Goal: Find specific page/section

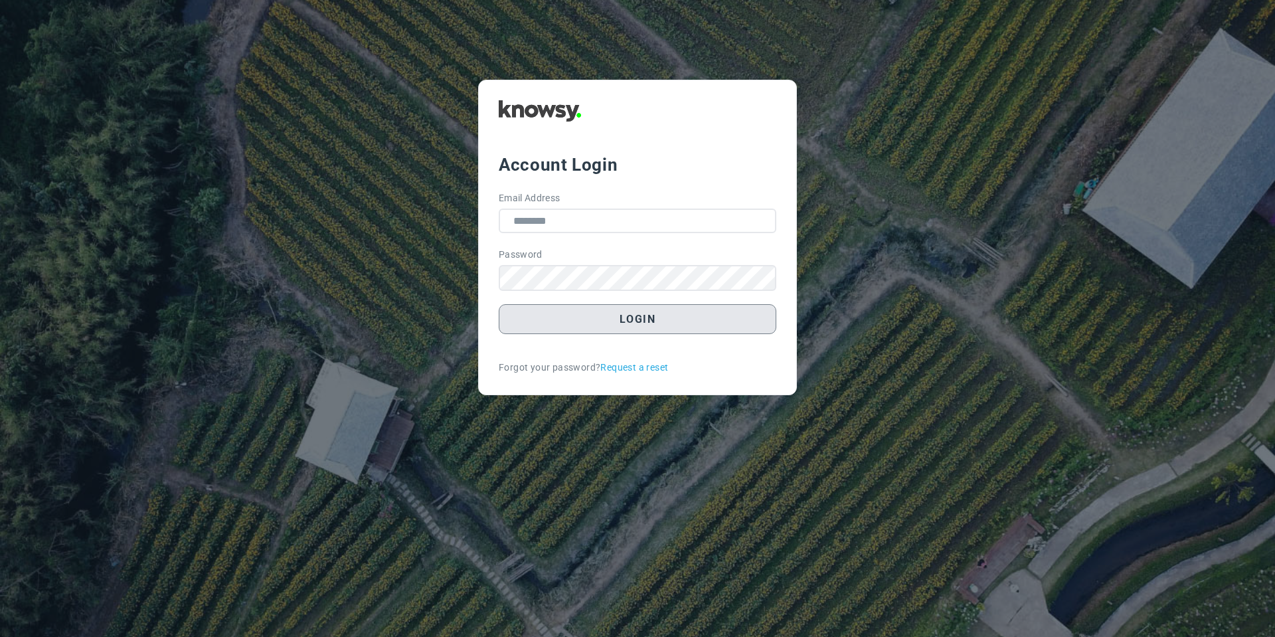
type input "**********"
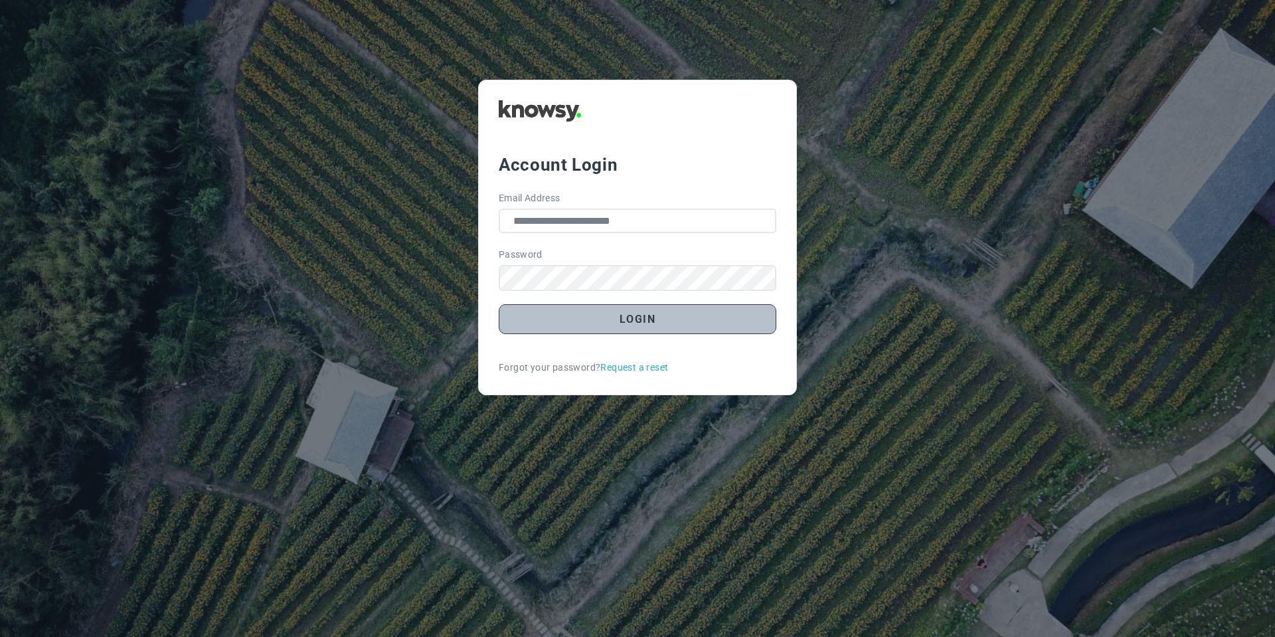
click at [547, 323] on button "Login" at bounding box center [638, 319] width 278 height 30
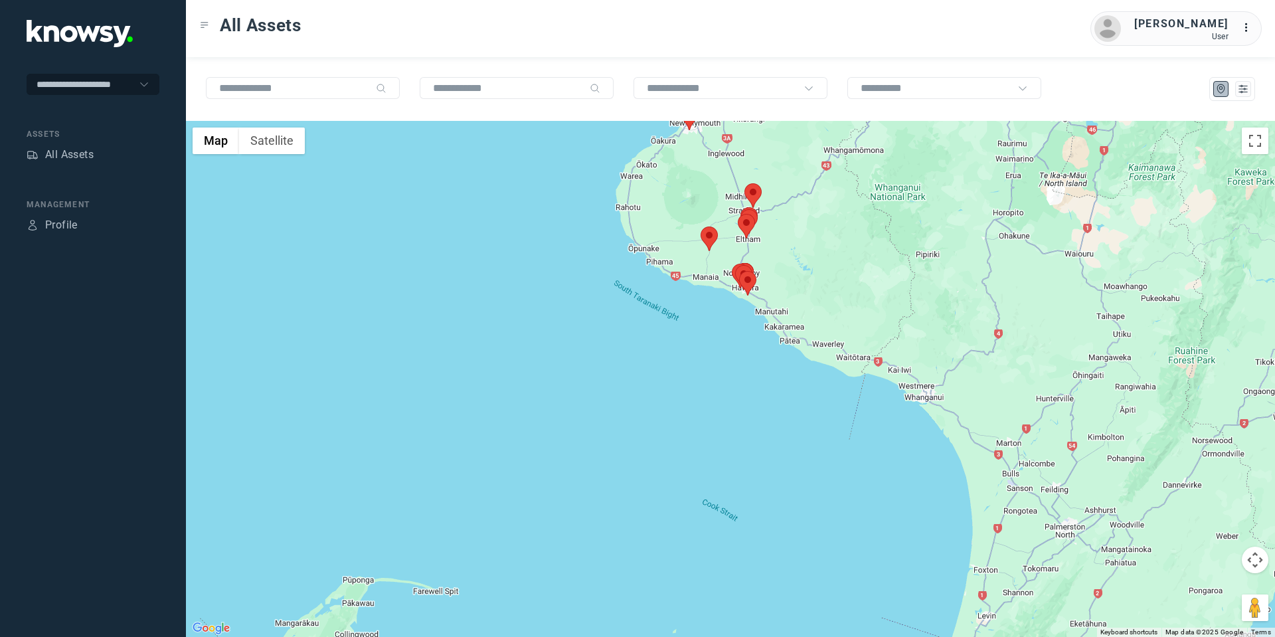
click at [701, 226] on area at bounding box center [701, 226] width 0 height 0
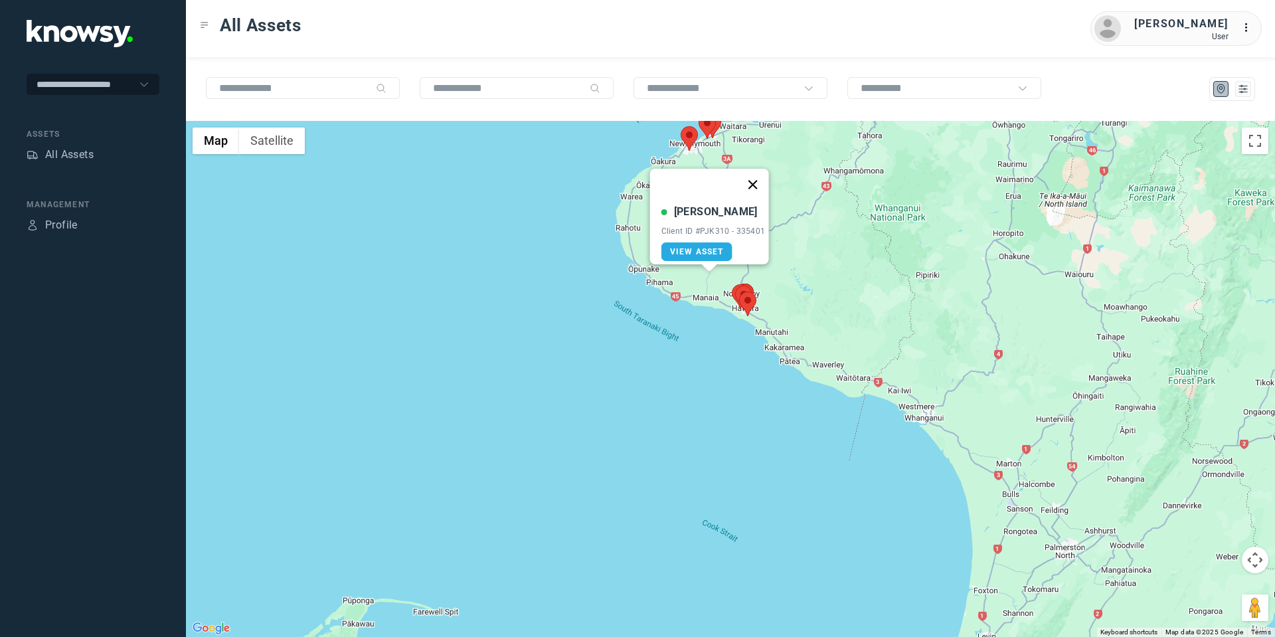
click at [756, 176] on button "Close" at bounding box center [753, 185] width 32 height 32
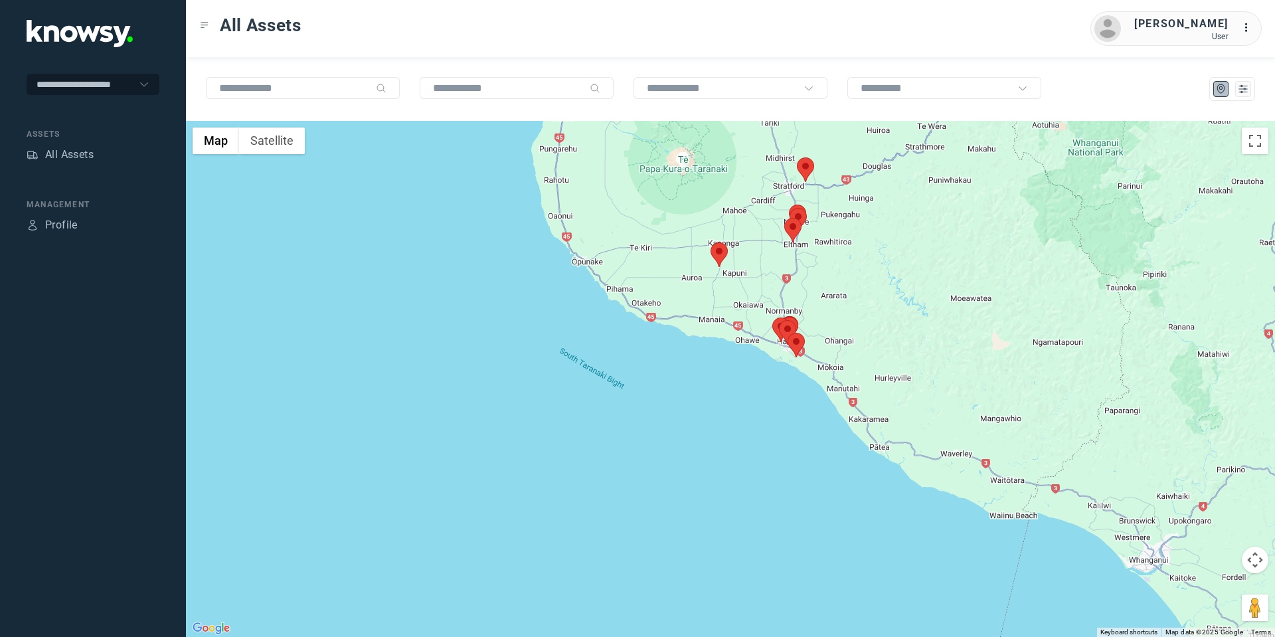
click at [711, 242] on area at bounding box center [711, 242] width 0 height 0
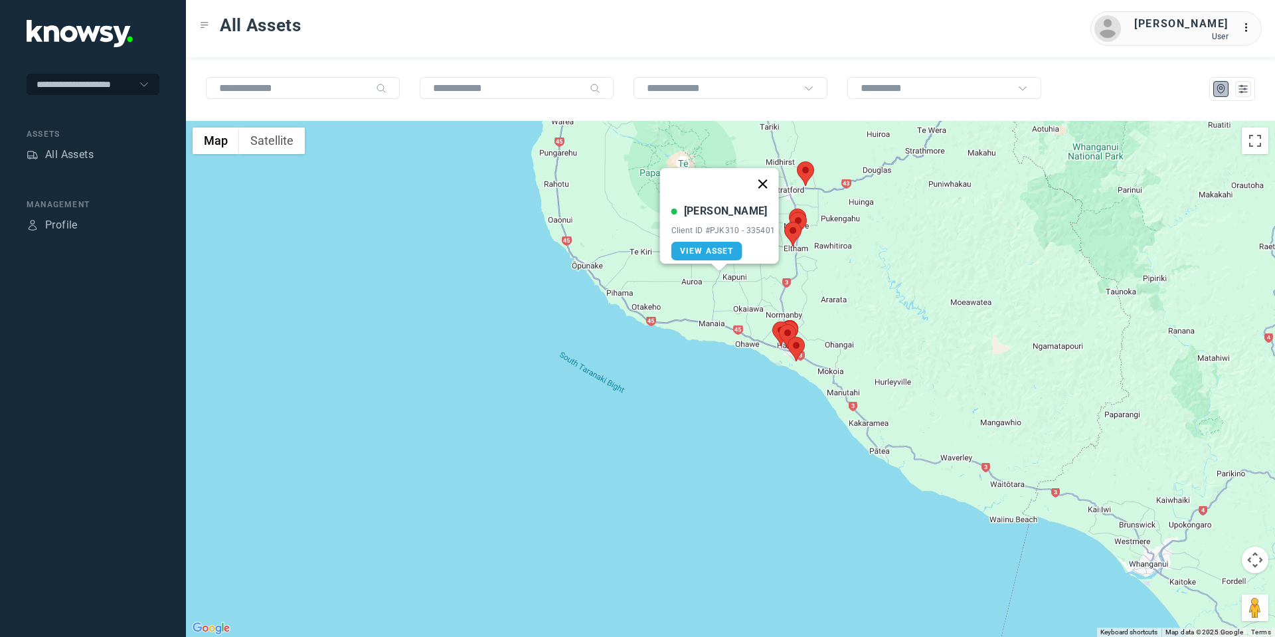
click at [762, 173] on button "Close" at bounding box center [762, 184] width 32 height 32
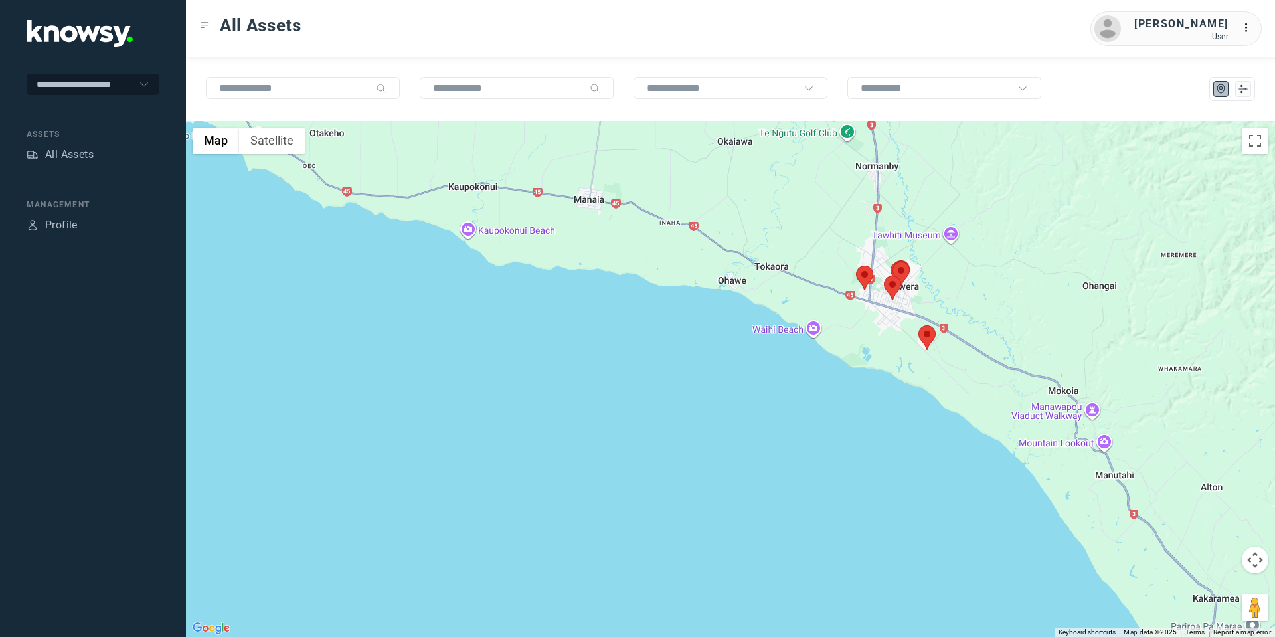
click at [856, 266] on area at bounding box center [856, 266] width 0 height 0
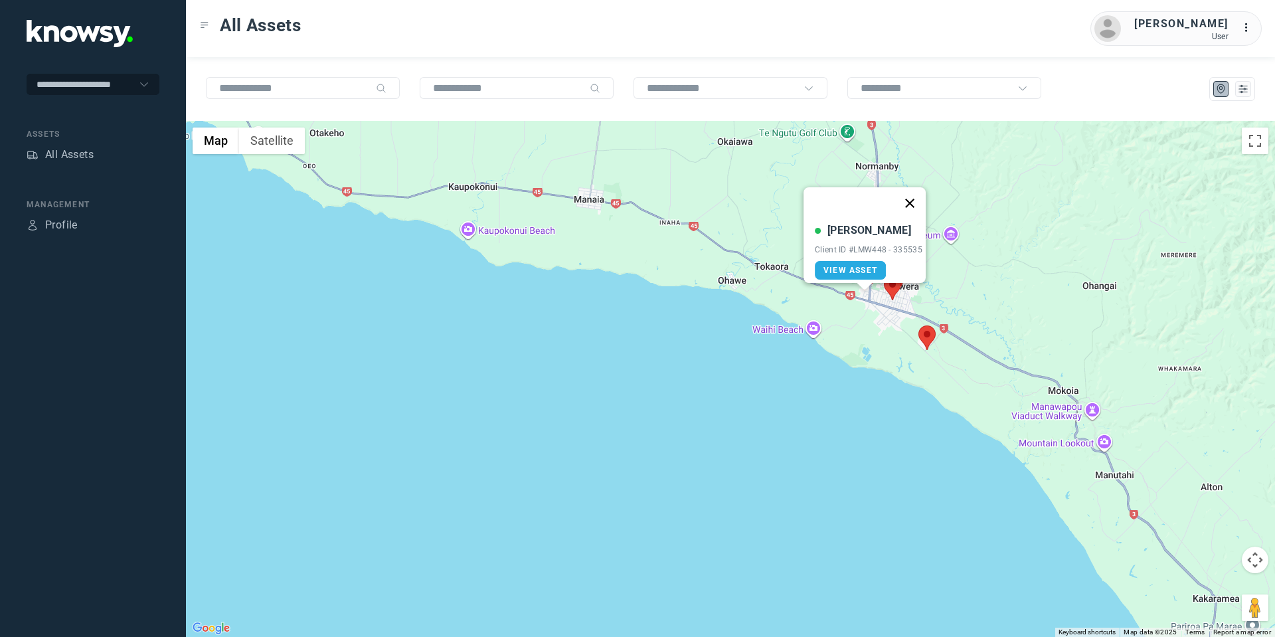
click at [912, 187] on button "Close" at bounding box center [910, 203] width 32 height 32
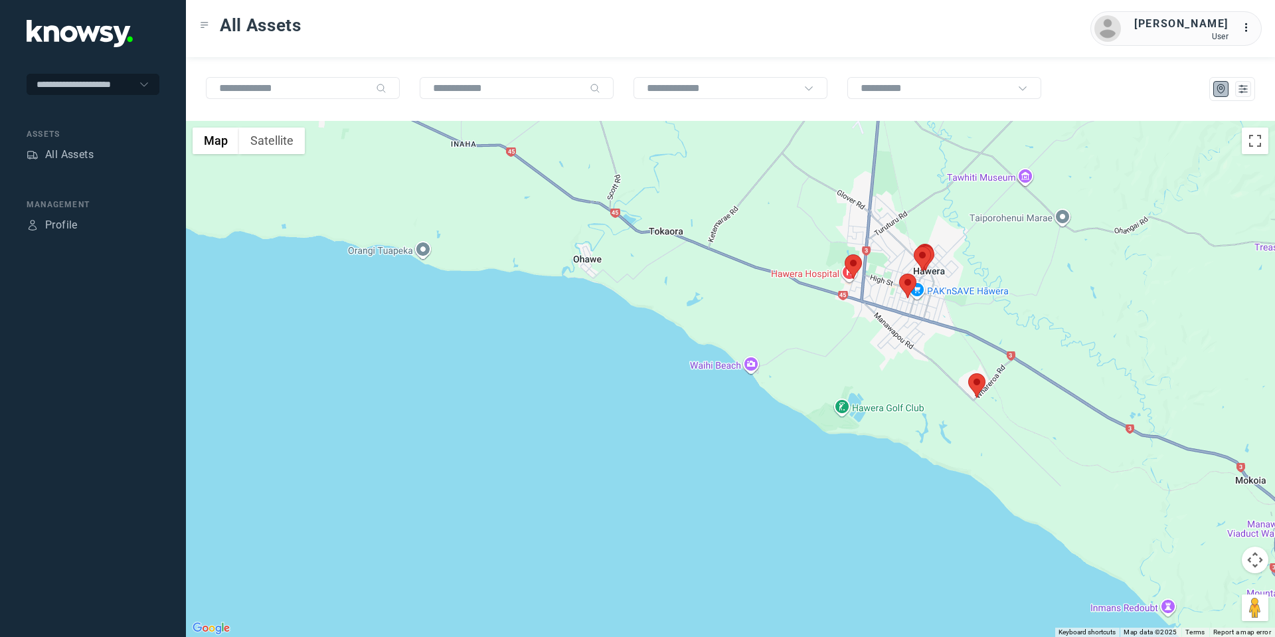
click at [899, 274] on area at bounding box center [899, 274] width 0 height 0
click at [952, 205] on button "Close" at bounding box center [950, 211] width 32 height 32
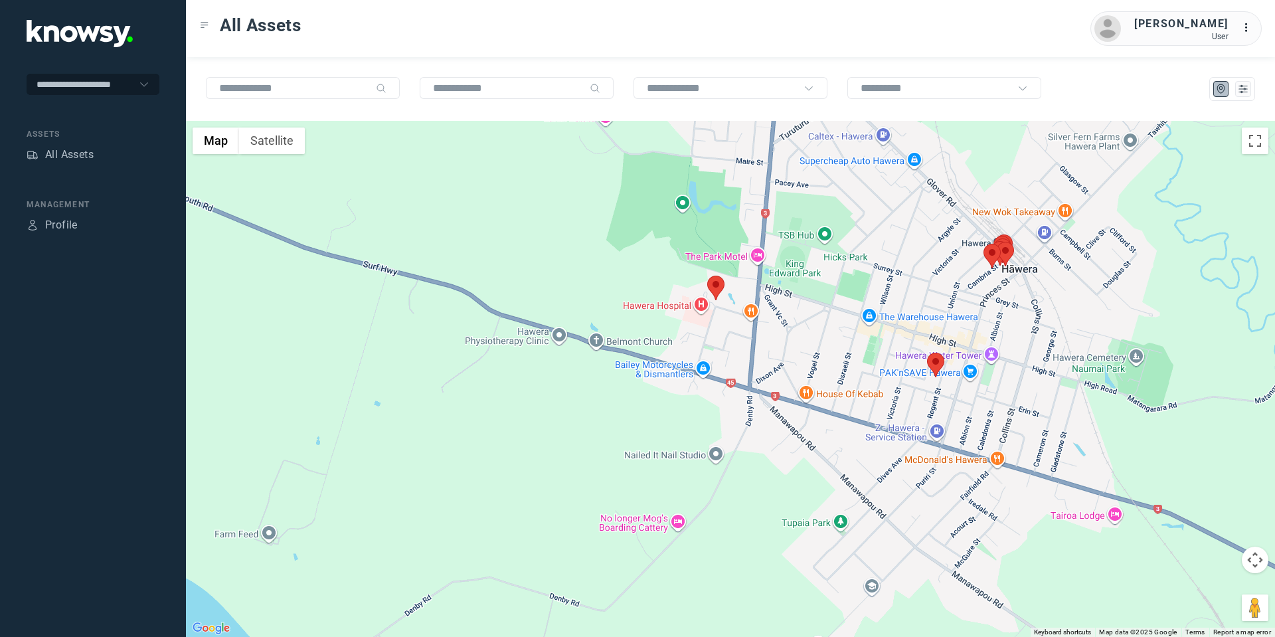
click at [984, 244] on area at bounding box center [984, 244] width 0 height 0
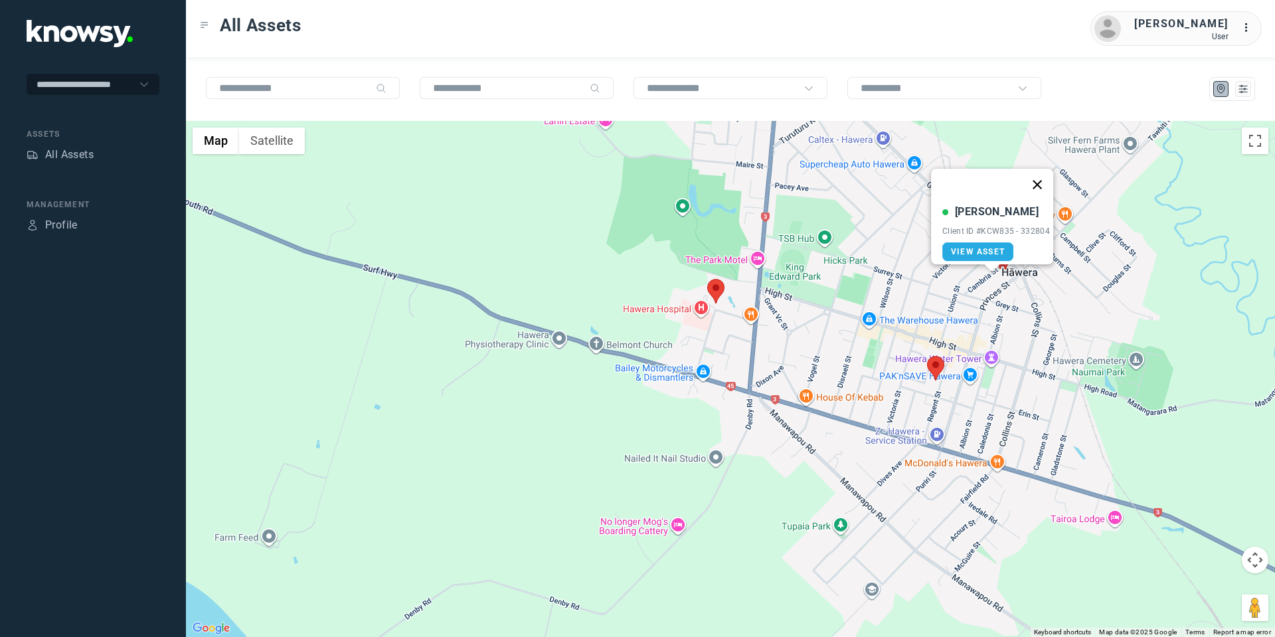
click at [1044, 179] on button "Close" at bounding box center [1037, 185] width 32 height 32
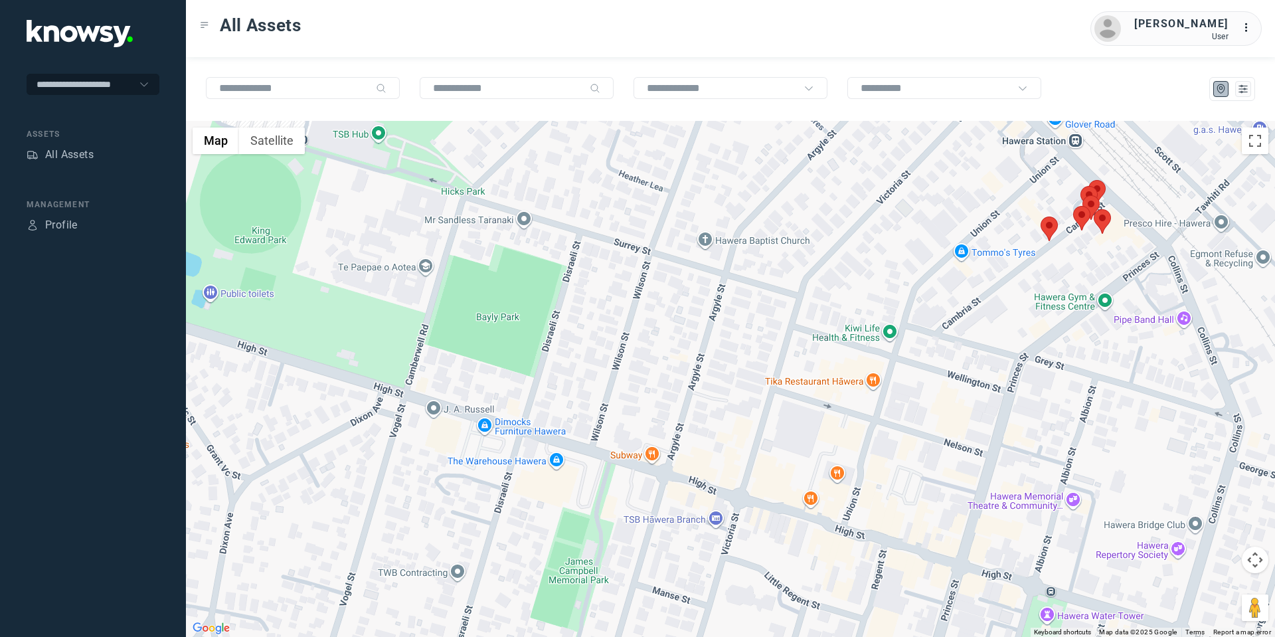
click at [1094, 209] on area at bounding box center [1094, 209] width 0 height 0
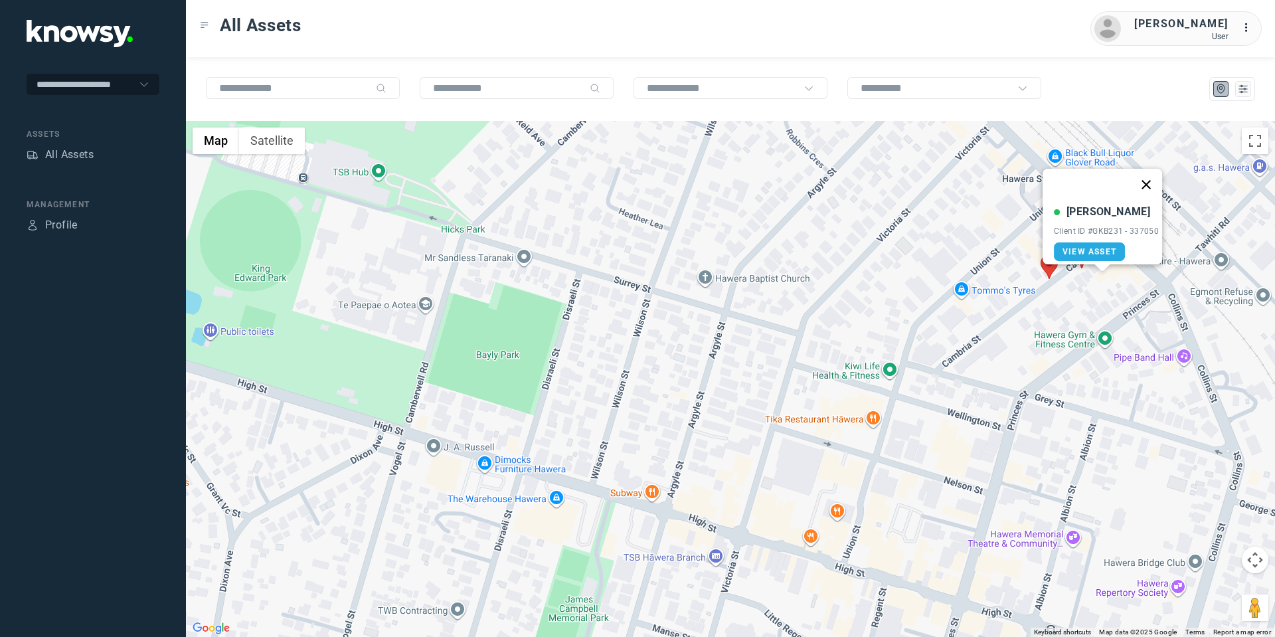
click at [1149, 176] on button "Close" at bounding box center [1146, 185] width 32 height 32
click at [1073, 244] on area at bounding box center [1073, 244] width 0 height 0
click at [1074, 243] on area at bounding box center [1074, 243] width 0 height 0
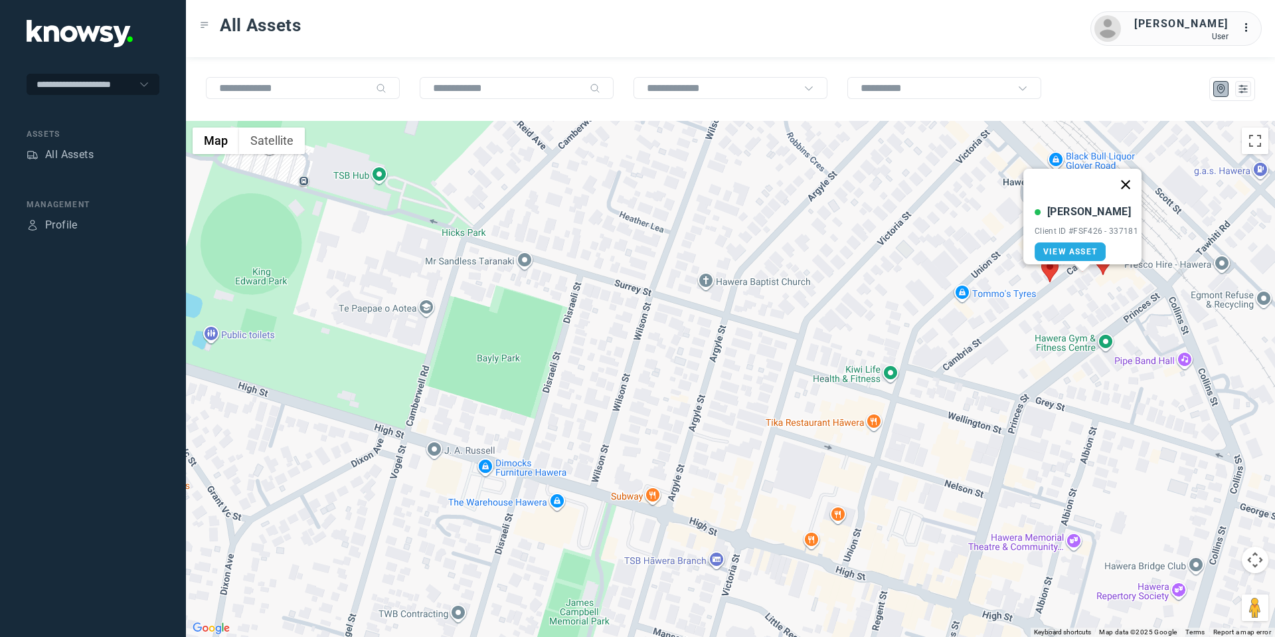
click at [1130, 174] on button "Close" at bounding box center [1126, 185] width 32 height 32
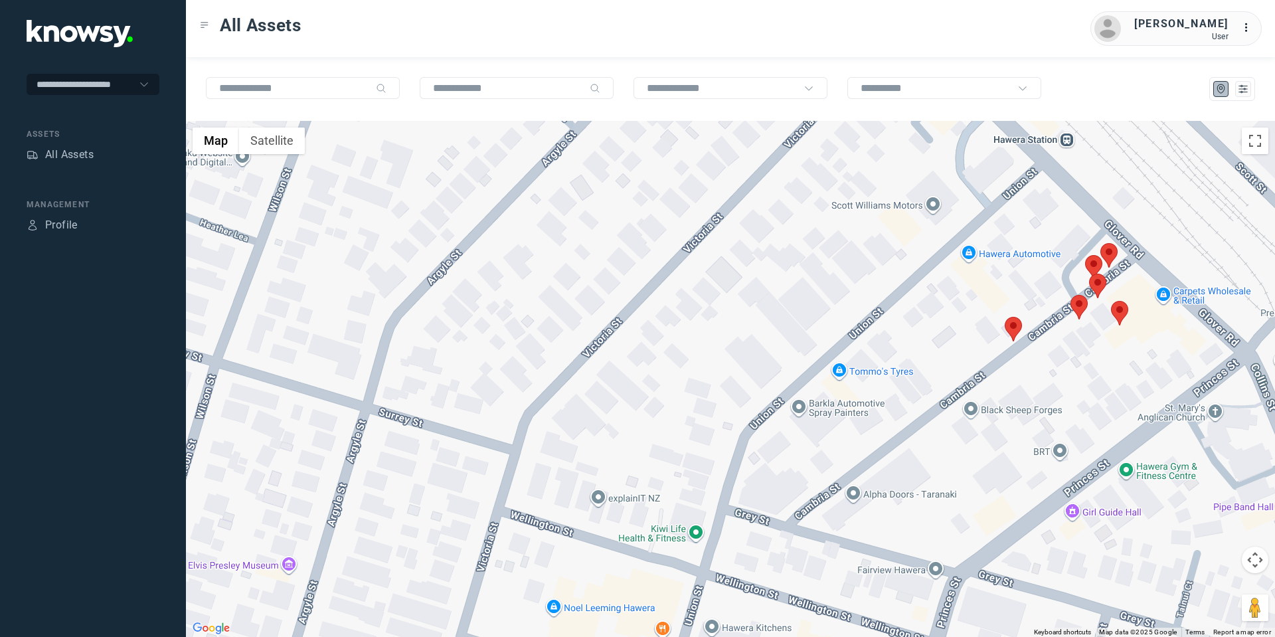
click at [1089, 274] on area at bounding box center [1089, 274] width 0 height 0
click at [1152, 201] on button "Close" at bounding box center [1142, 211] width 32 height 32
click at [1085, 255] on area at bounding box center [1085, 255] width 0 height 0
click at [1148, 185] on button "Close" at bounding box center [1137, 193] width 32 height 32
click at [1100, 243] on area at bounding box center [1100, 243] width 0 height 0
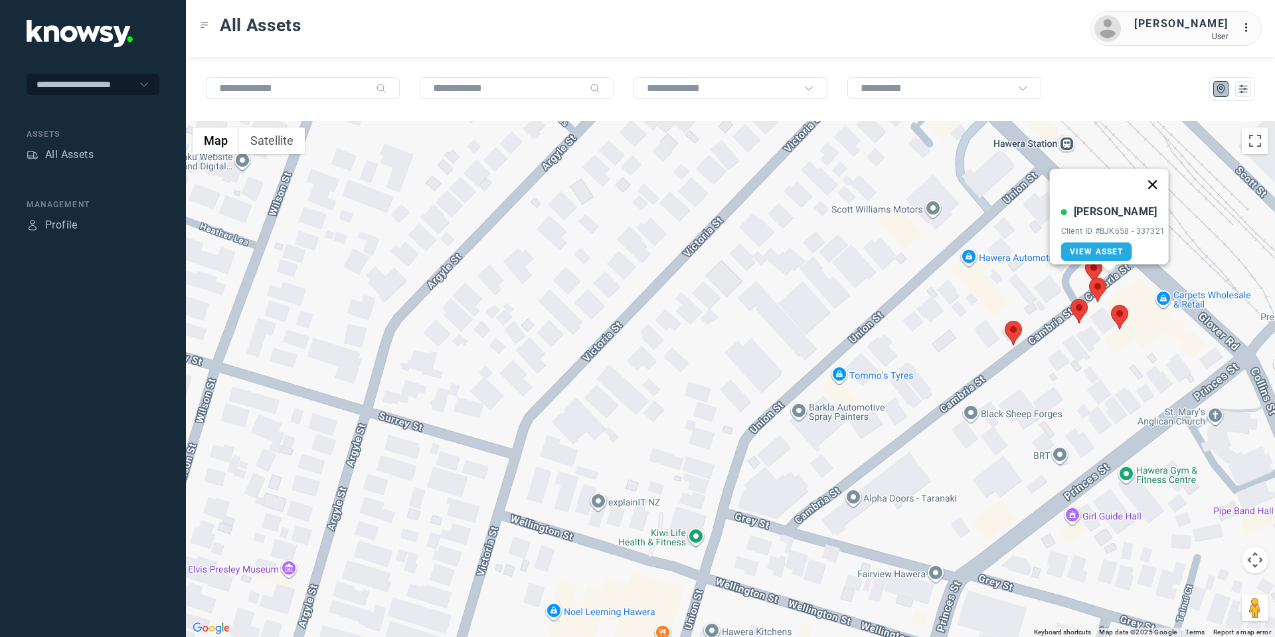
click at [1160, 173] on button "Close" at bounding box center [1152, 185] width 32 height 32
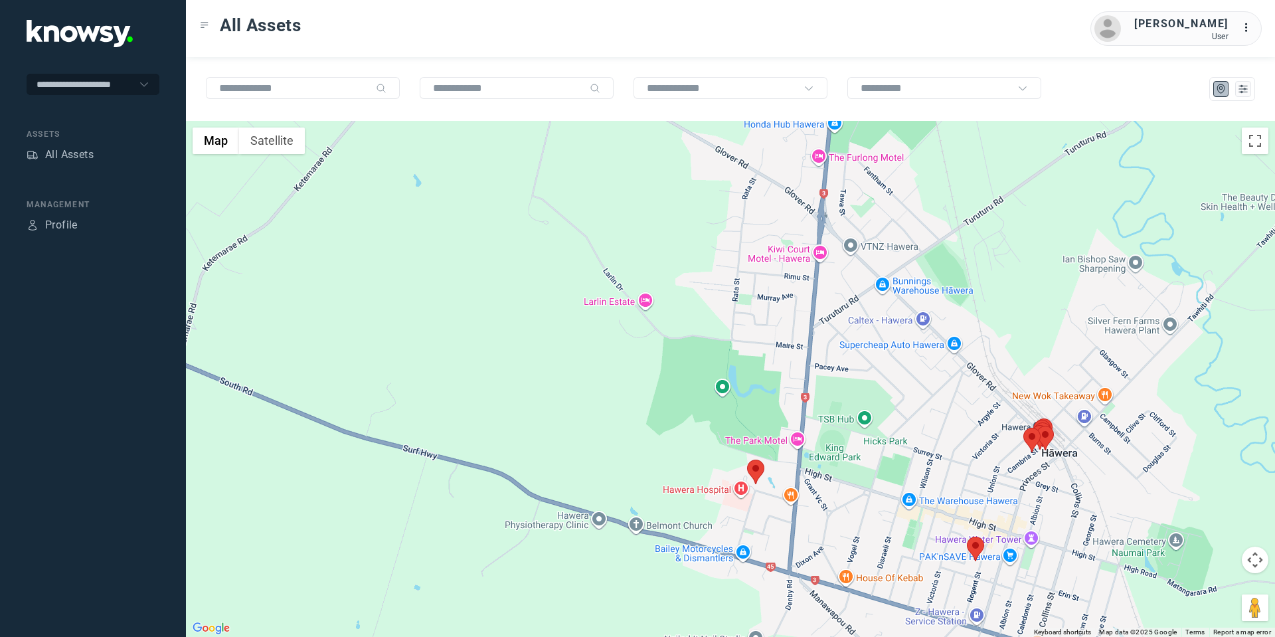
click at [1246, 561] on button "Map camera controls" at bounding box center [1255, 560] width 27 height 27
click at [1186, 596] on button "Move down" at bounding box center [1189, 593] width 27 height 27
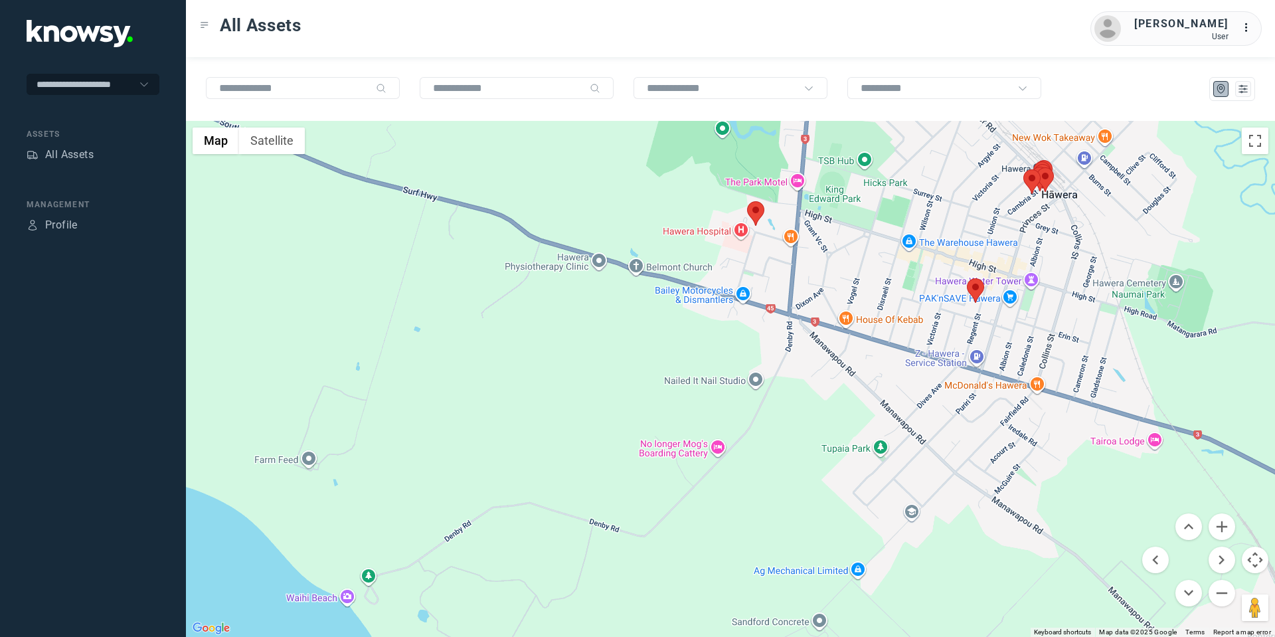
click at [1205, 589] on menu at bounding box center [1188, 559] width 93 height 93
click at [1195, 593] on button "Move down" at bounding box center [1189, 593] width 27 height 27
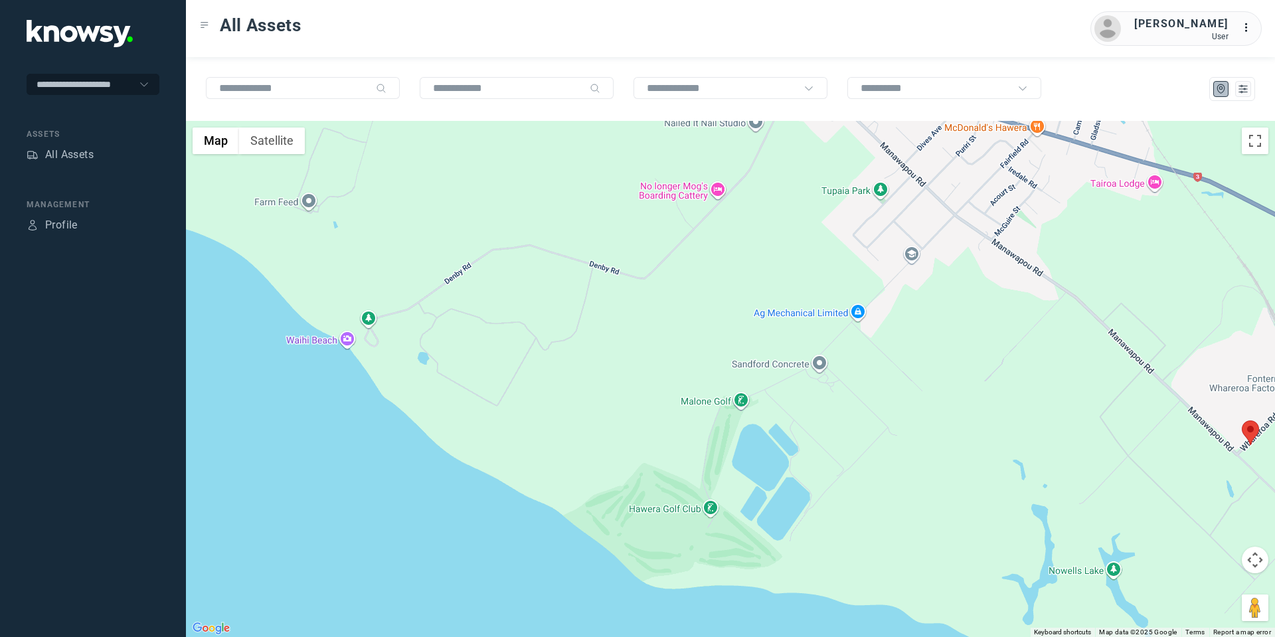
click at [1242, 420] on area at bounding box center [1242, 420] width 0 height 0
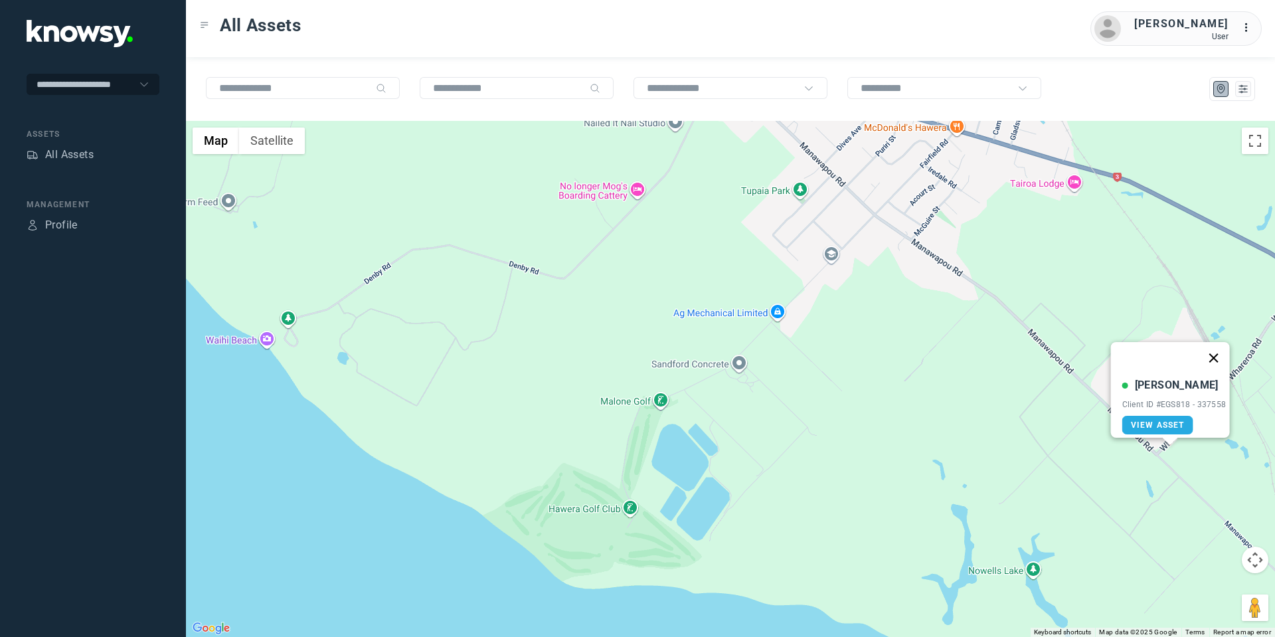
click at [1217, 349] on button "Close" at bounding box center [1213, 358] width 32 height 32
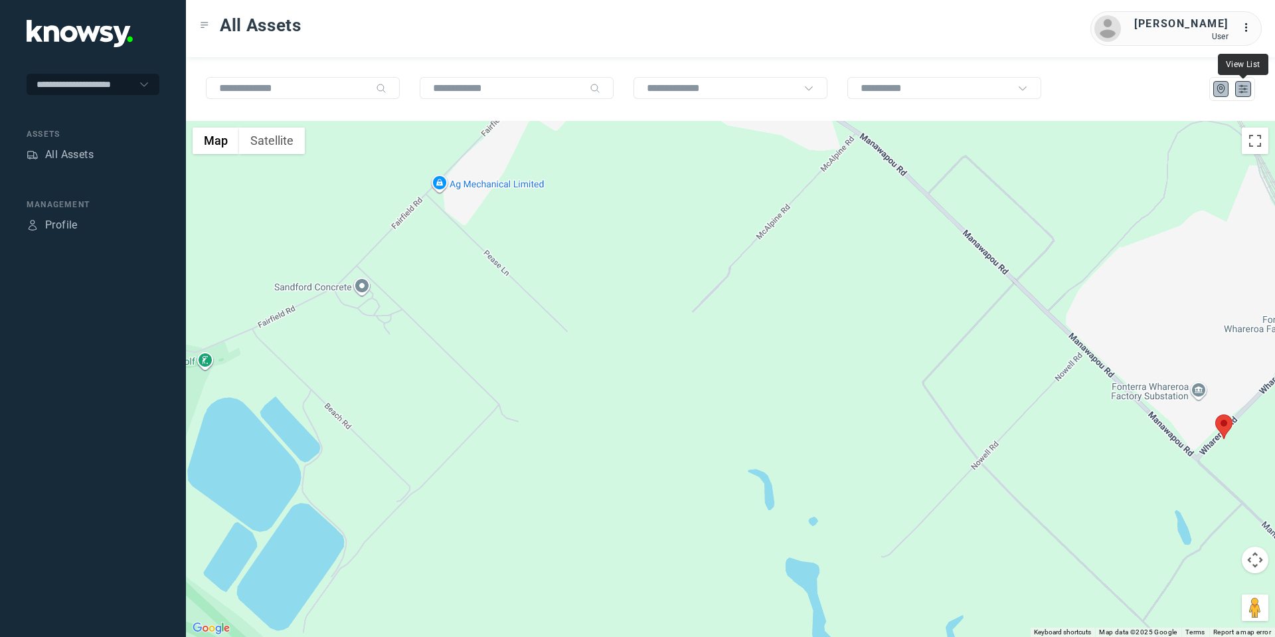
click at [1245, 90] on icon "List" at bounding box center [1243, 89] width 12 height 12
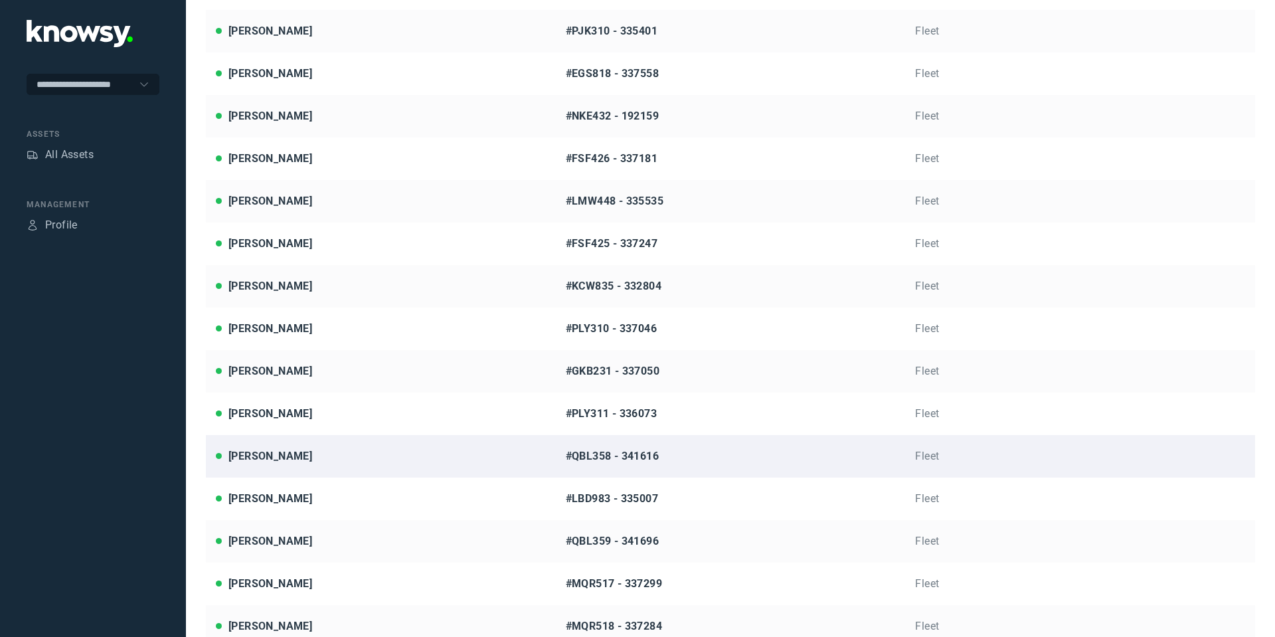
scroll to position [237, 0]
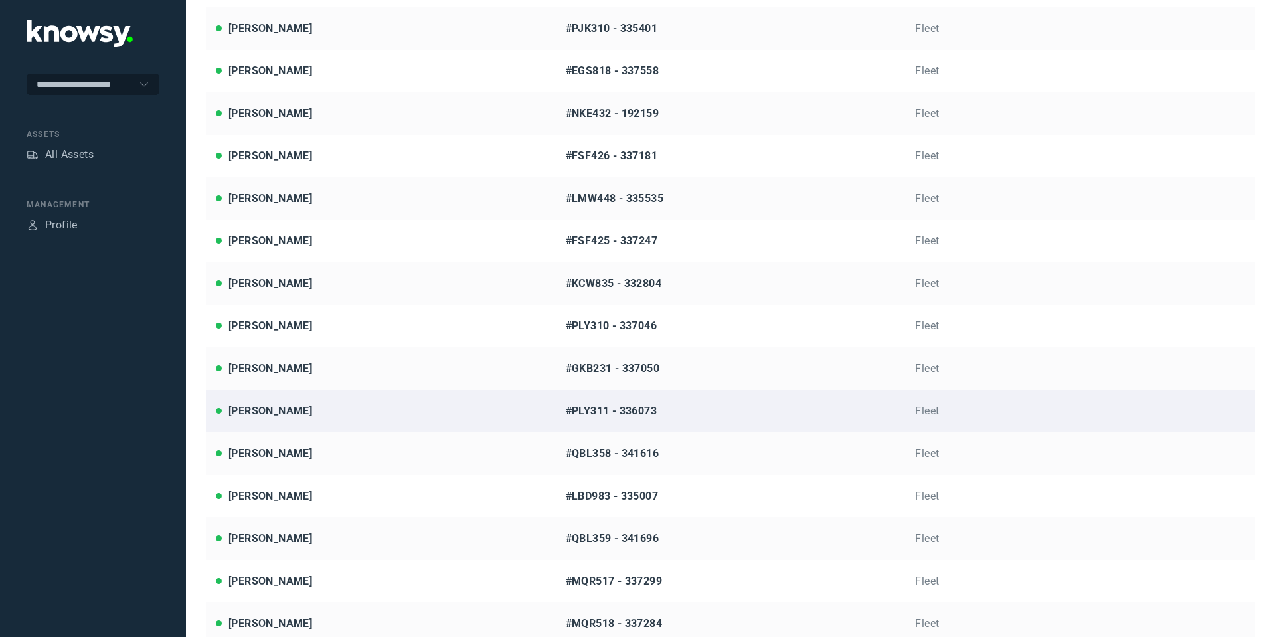
click at [303, 410] on div "Luke Dromgool" at bounding box center [270, 411] width 84 height 16
